Goal: Answer question/provide support: Share knowledge or assist other users

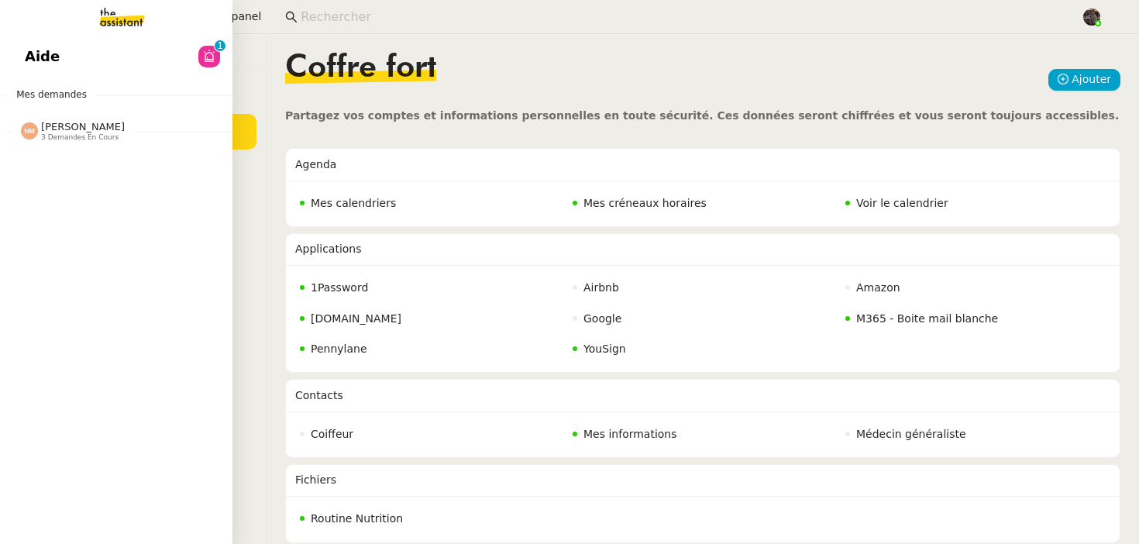
click at [133, 43] on link "Aide 0 1 2 3 4 5 6 7 8 9" at bounding box center [116, 57] width 232 height 36
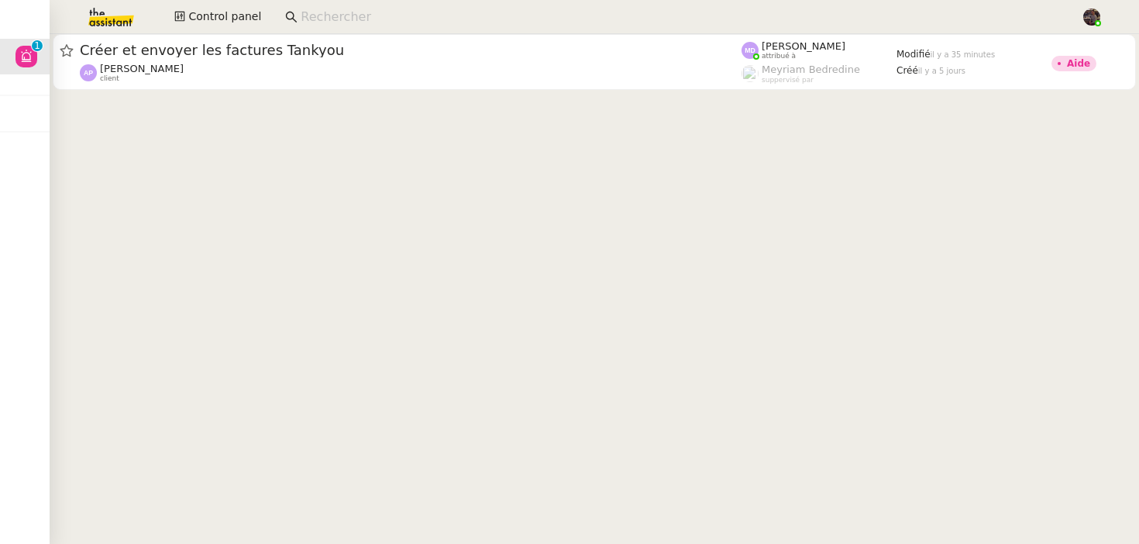
click at [119, 18] on img at bounding box center [99, 17] width 120 height 34
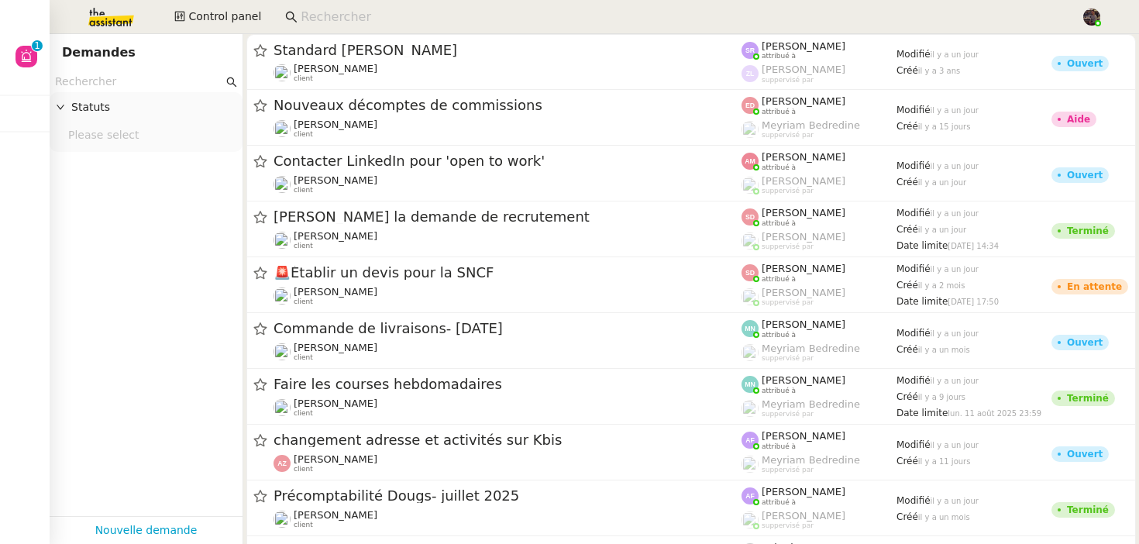
click at [92, 367] on app-tickets-filter "Statuts Please select" at bounding box center [146, 293] width 193 height 445
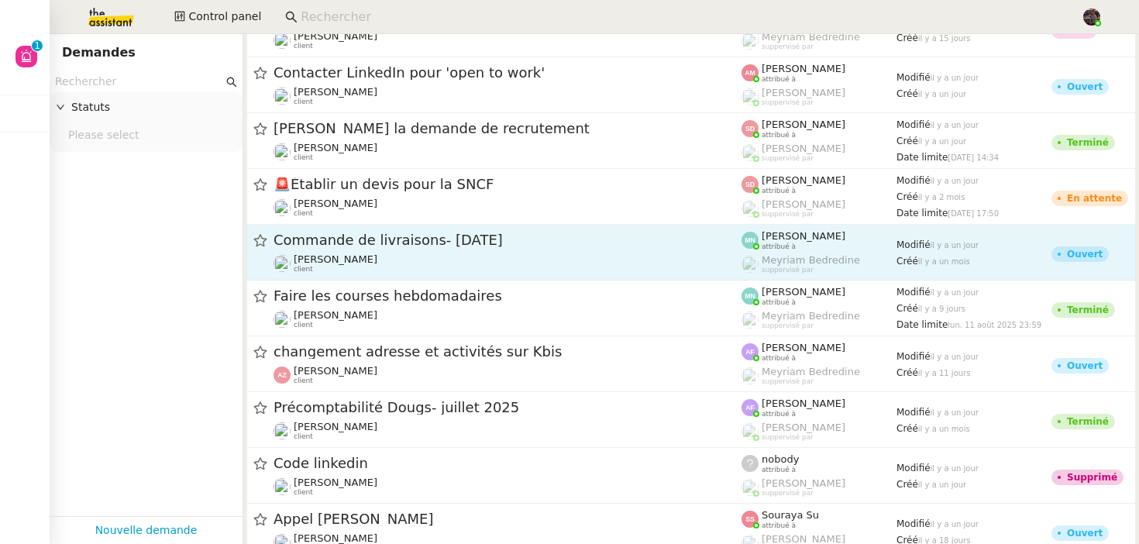
scroll to position [234, 0]
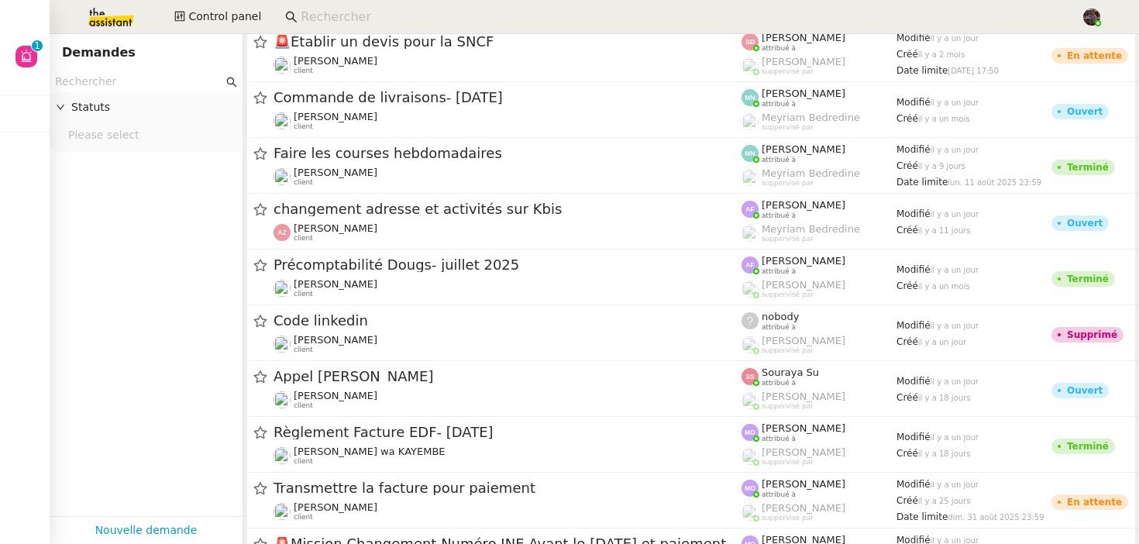
click at [129, 16] on img at bounding box center [99, 17] width 120 height 34
click at [143, 68] on nz-page-header "Demandes" at bounding box center [146, 52] width 193 height 37
click at [138, 85] on input "text" at bounding box center [139, 82] width 168 height 18
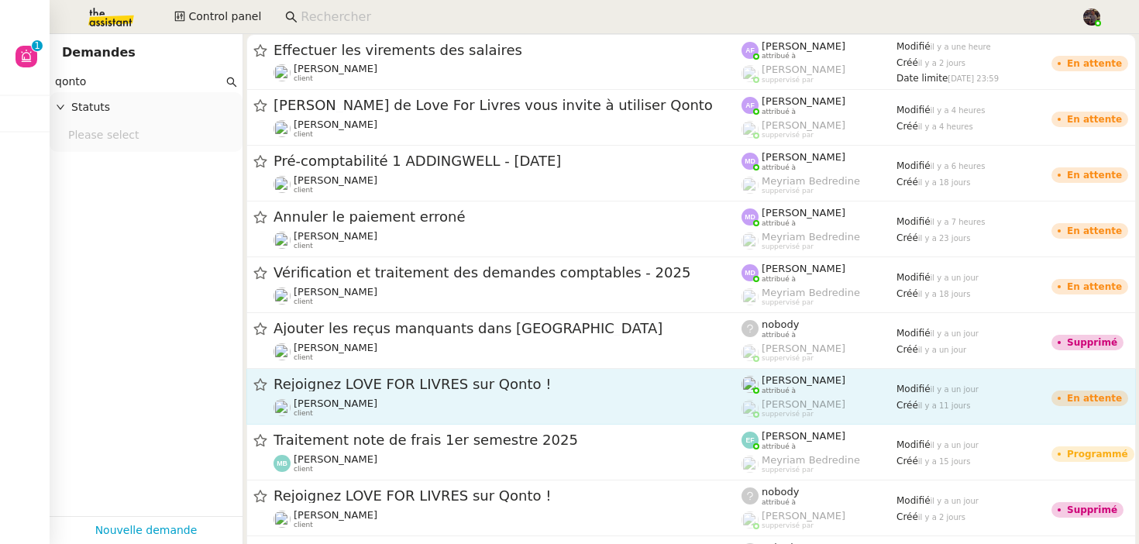
type input "qonto"
click at [406, 408] on div "[PERSON_NAME] MAS client" at bounding box center [508, 407] width 468 height 20
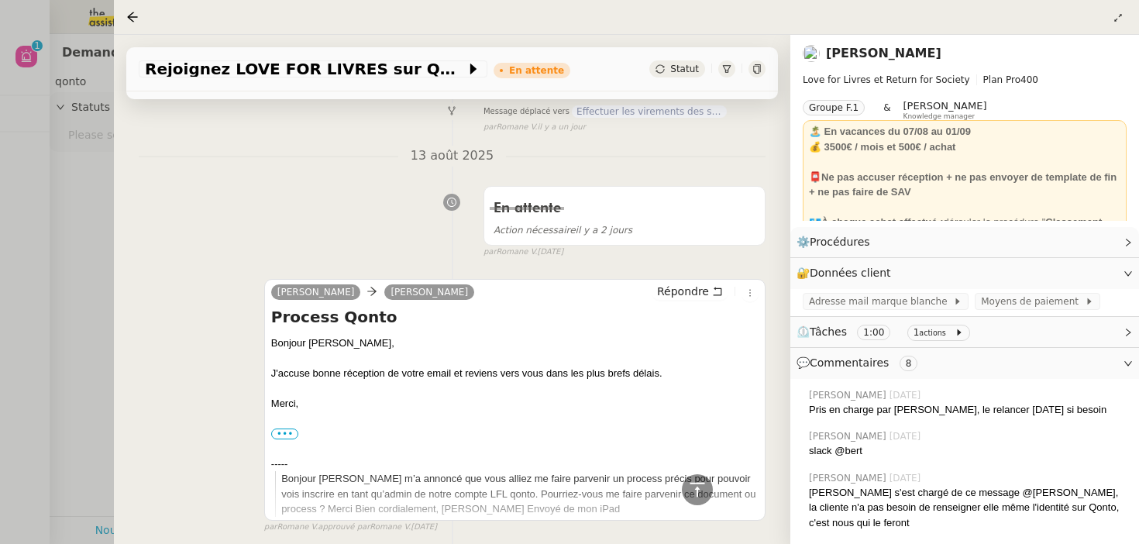
scroll to position [15, 0]
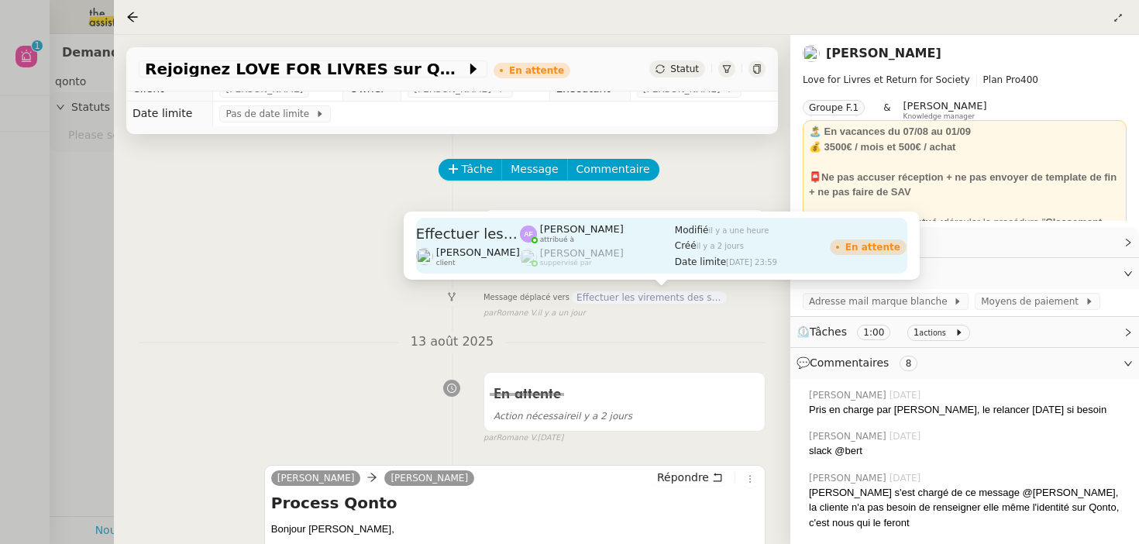
click at [697, 250] on span "il y a 2 jours" at bounding box center [720, 246] width 47 height 9
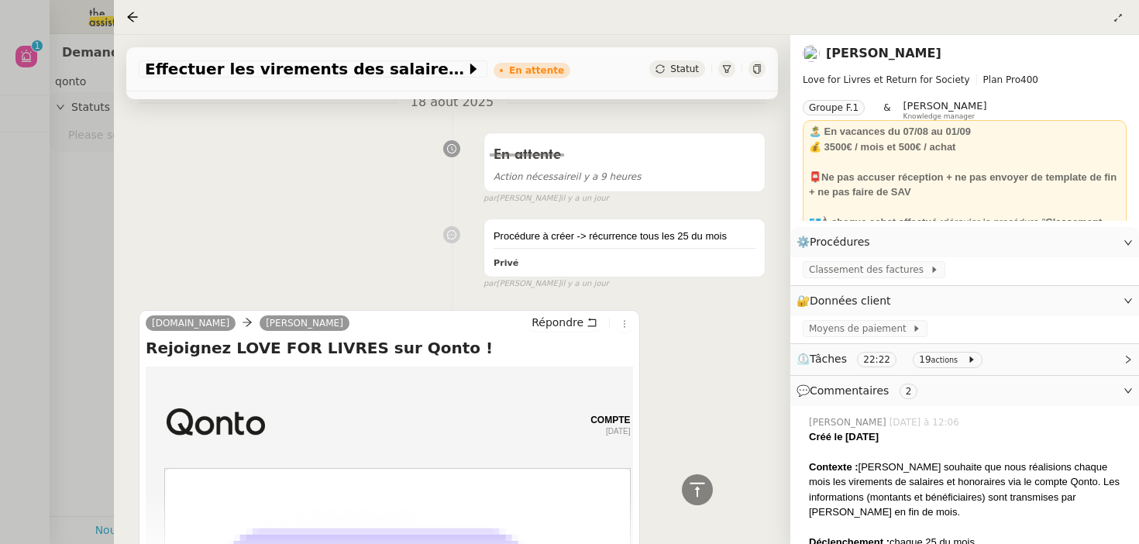
scroll to position [1681, 0]
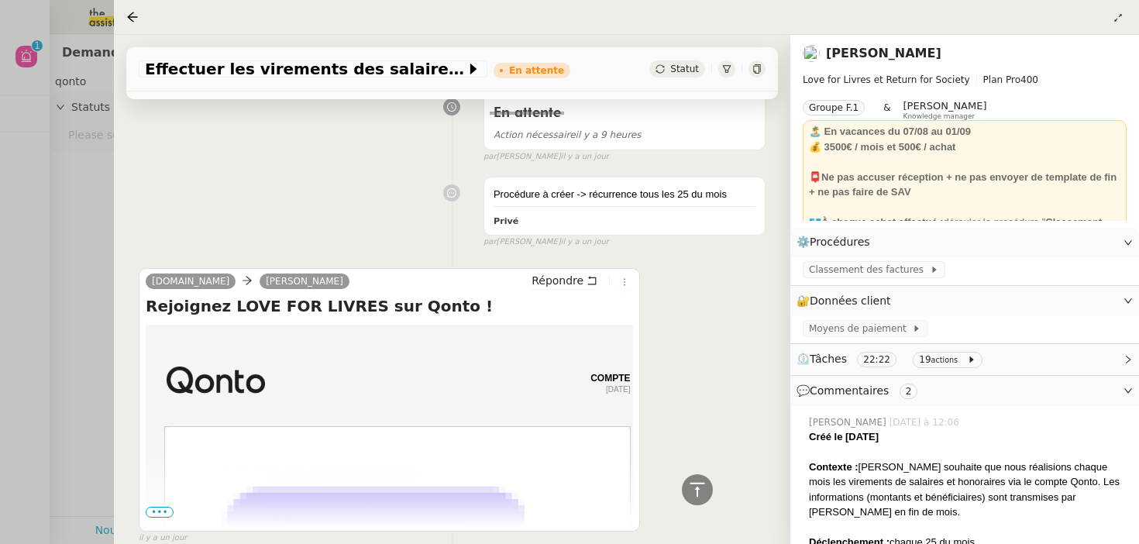
click at [163, 507] on span "•••" at bounding box center [160, 512] width 28 height 11
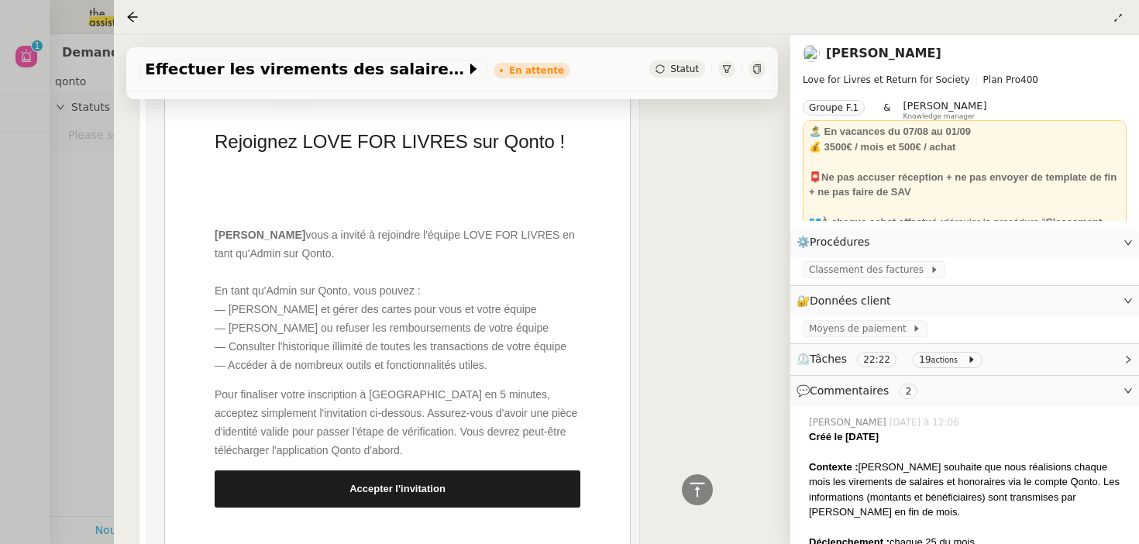
scroll to position [2317, 0]
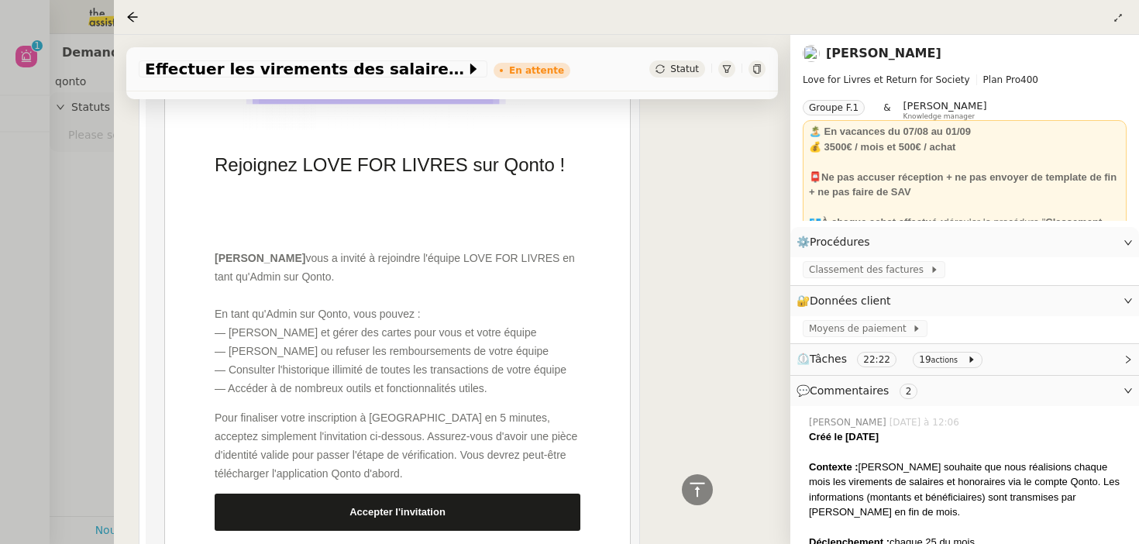
click at [263, 494] on link "Accepter l'invitation" at bounding box center [398, 512] width 366 height 37
